Goal: Information Seeking & Learning: Learn about a topic

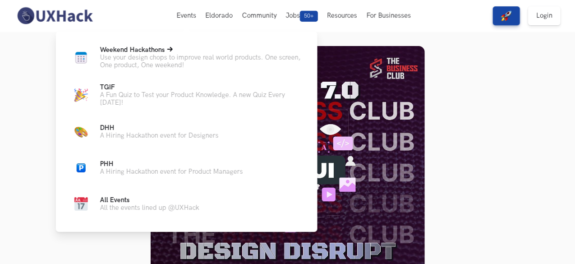
click at [163, 57] on p "Use your design chops to improve real world products. One screen, One product, …" at bounding box center [201, 61] width 203 height 15
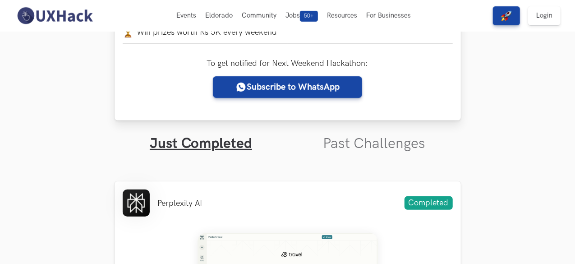
scroll to position [195, 0]
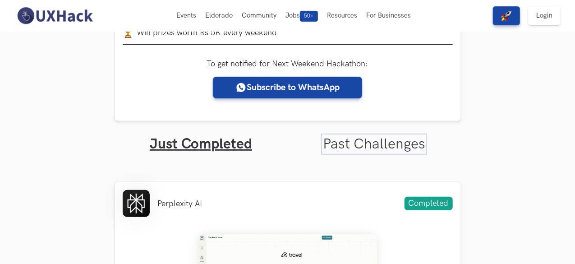
click at [341, 143] on link "Past Challenges" at bounding box center [374, 144] width 102 height 18
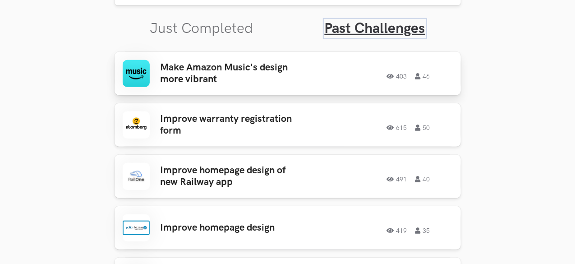
scroll to position [311, 0]
